Goal: Navigation & Orientation: Find specific page/section

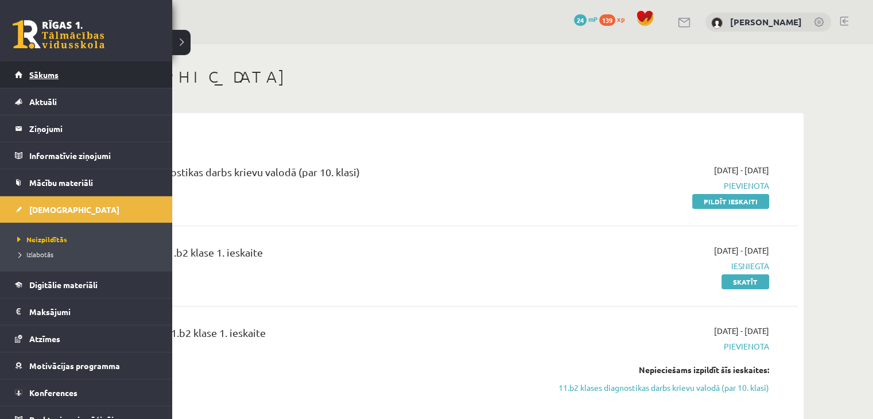
click at [37, 71] on span "Sākums" at bounding box center [43, 74] width 29 height 10
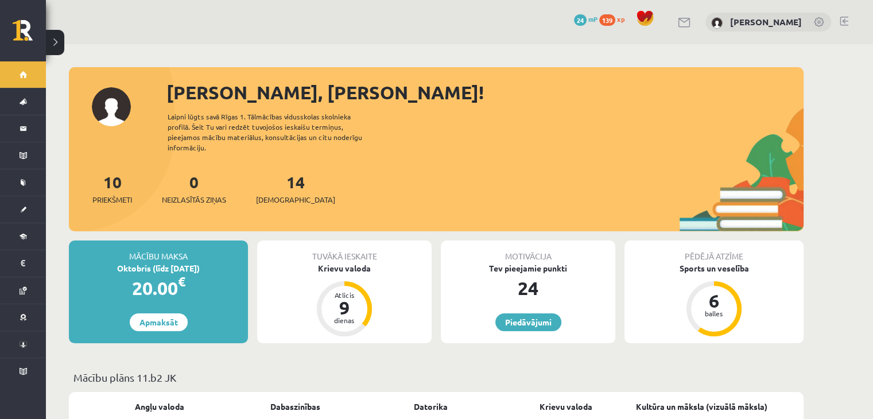
click at [599, 22] on span "139" at bounding box center [607, 19] width 16 height 11
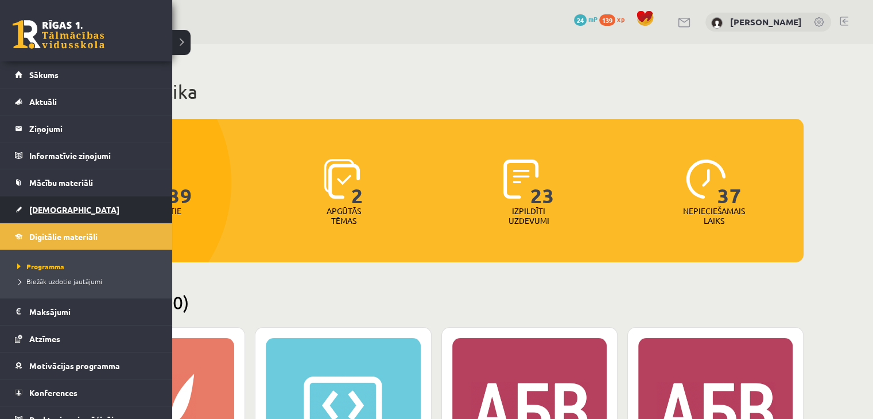
click at [37, 216] on link "[DEMOGRAPHIC_DATA]" at bounding box center [86, 209] width 143 height 26
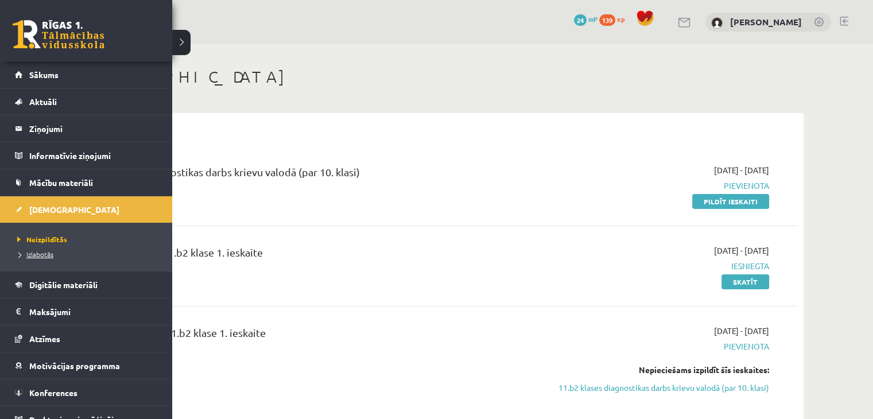
click at [33, 253] on span "Izlabotās" at bounding box center [33, 254] width 39 height 9
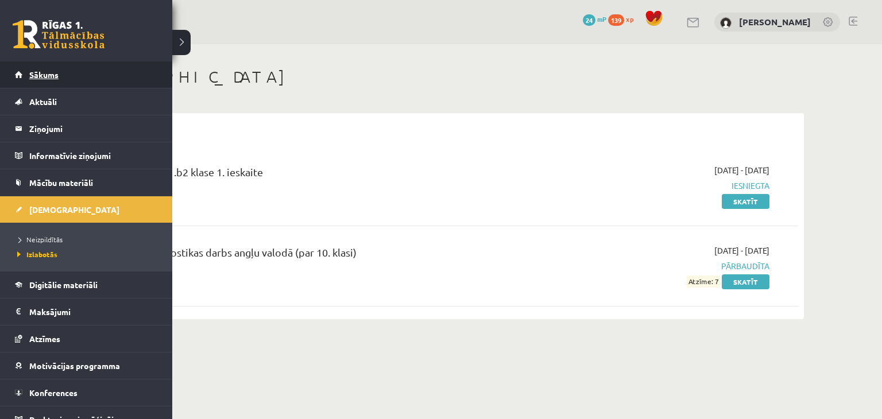
click at [39, 79] on link "Sākums" at bounding box center [86, 74] width 143 height 26
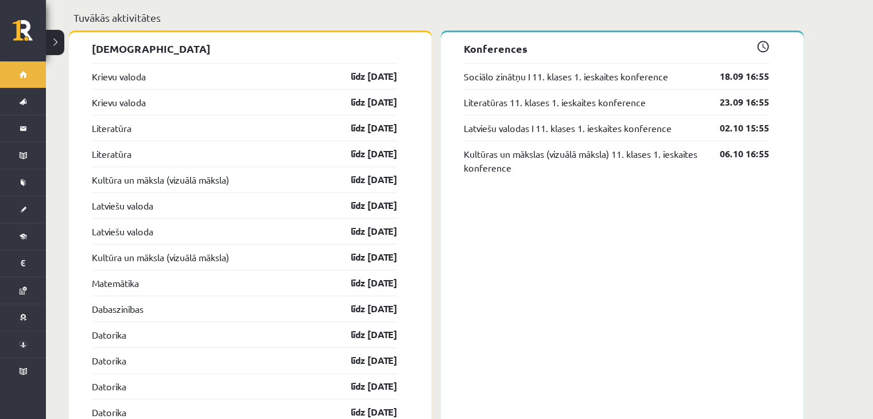
scroll to position [919, 0]
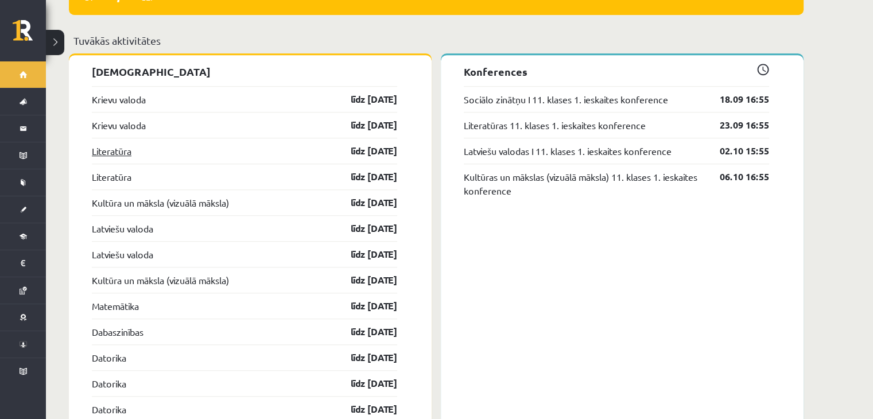
click at [113, 144] on link "Literatūra" at bounding box center [112, 151] width 40 height 14
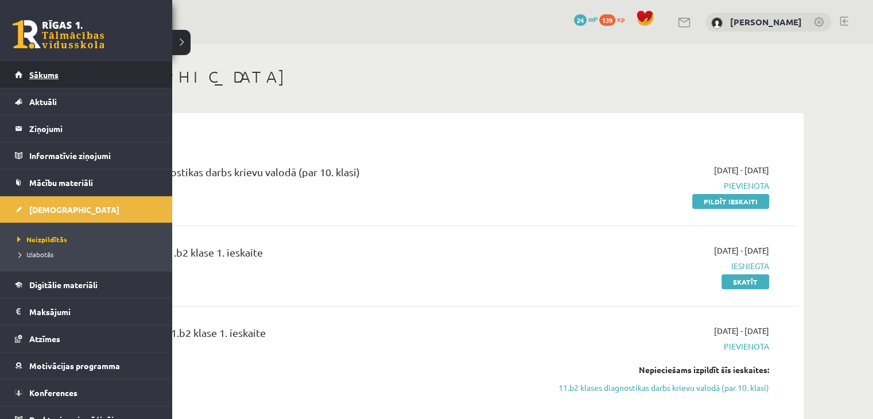
click at [47, 78] on span "Sākums" at bounding box center [43, 74] width 29 height 10
